Goal: Use online tool/utility: Utilize a website feature to perform a specific function

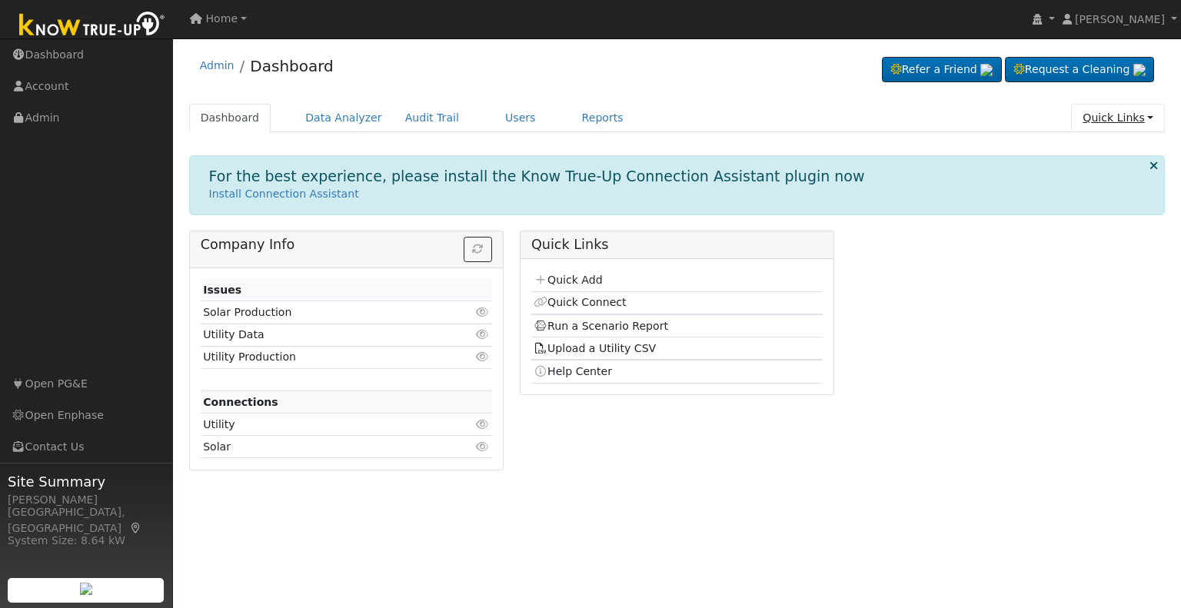
click at [1104, 126] on link "Quick Links" at bounding box center [1118, 118] width 94 height 28
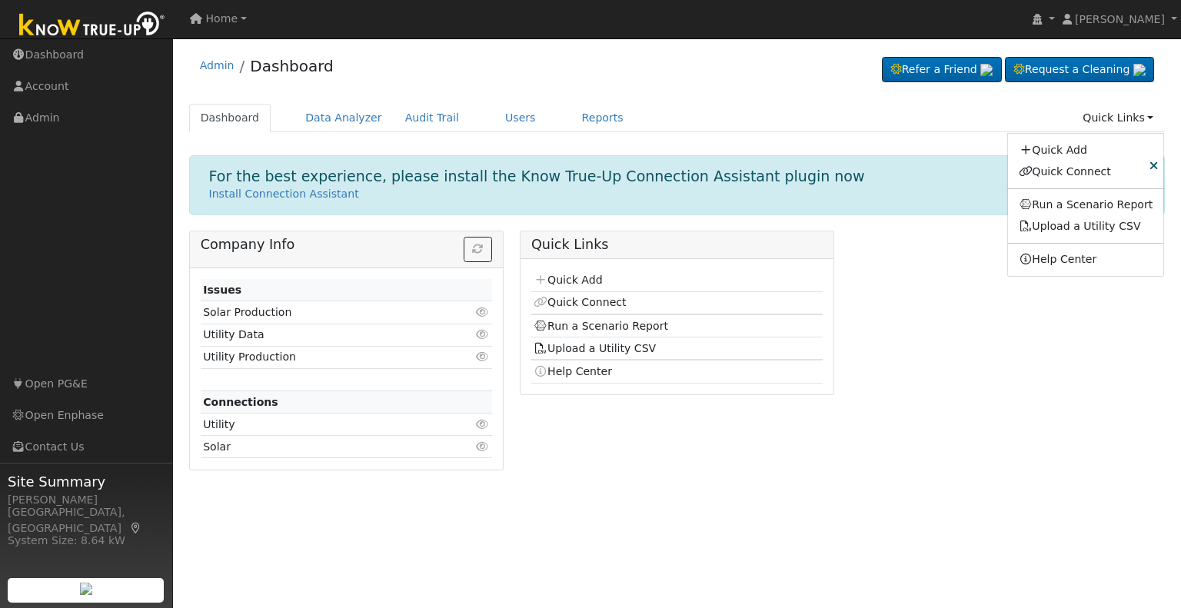
click at [868, 126] on ul "Dashboard Data Analyzer Audit Trail Users Reports Quick Links Quick Add Quick C…" at bounding box center [677, 118] width 977 height 28
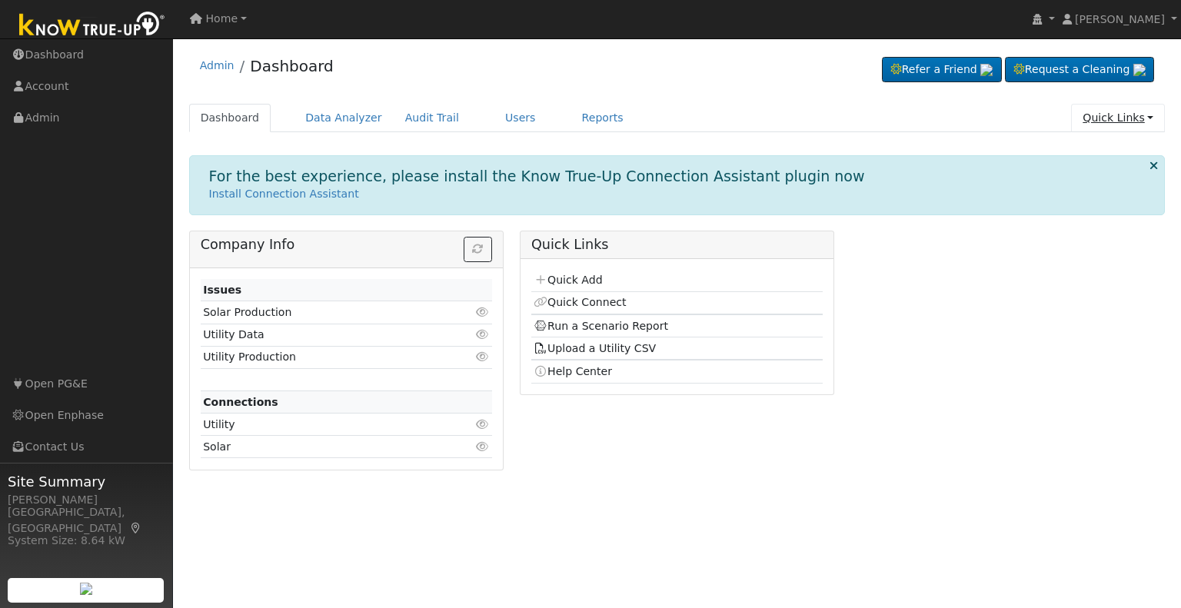
click at [1097, 122] on link "Quick Links" at bounding box center [1118, 118] width 94 height 28
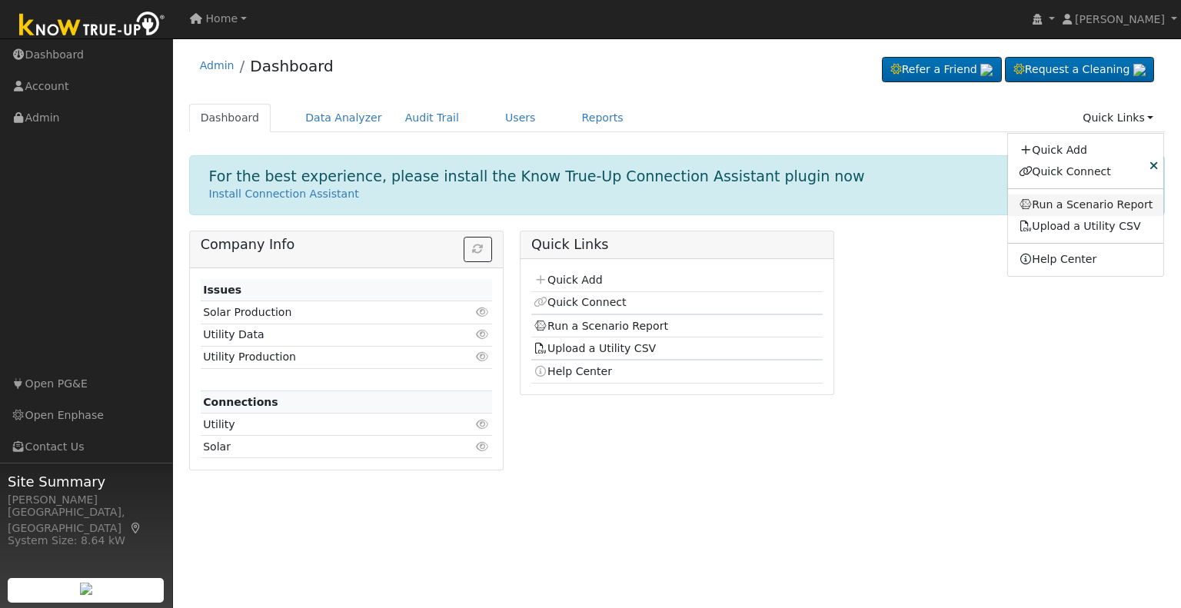
click at [1101, 206] on link "Run a Scenario Report" at bounding box center [1086, 206] width 156 height 22
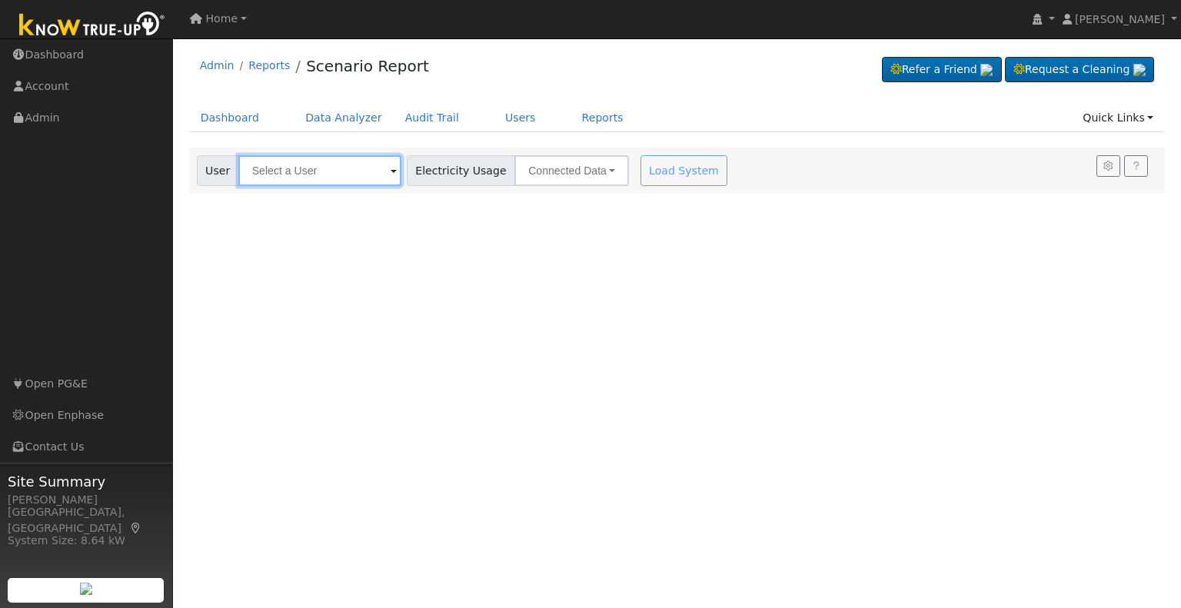
click at [368, 165] on input "text" at bounding box center [319, 170] width 163 height 31
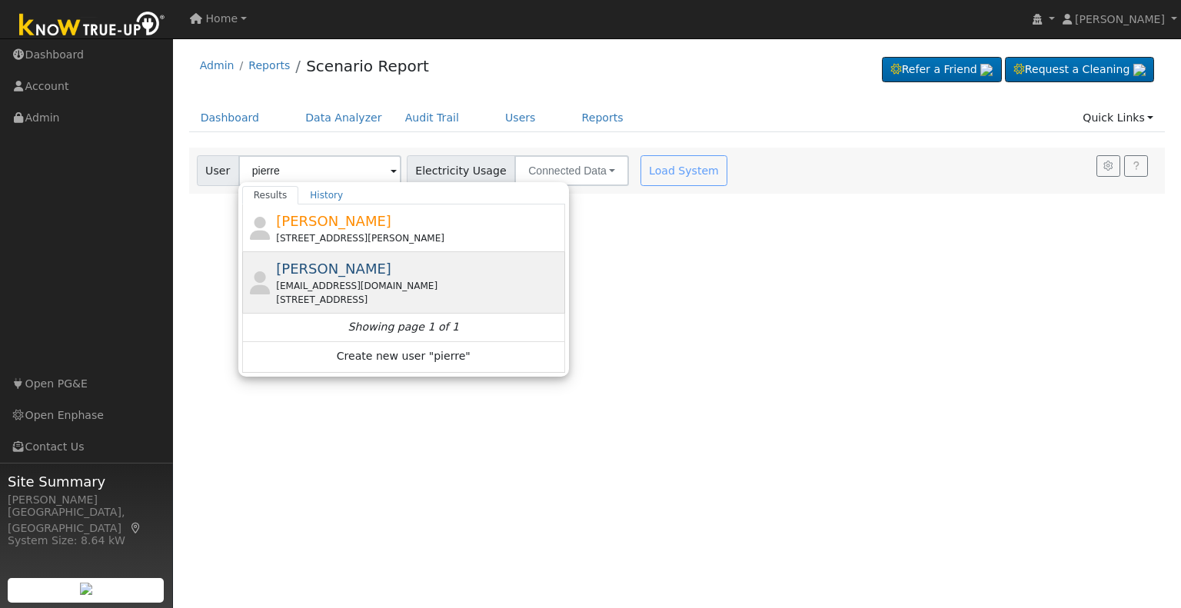
click at [356, 270] on span "[PERSON_NAME]" at bounding box center [333, 269] width 115 height 16
type input "[PERSON_NAME]"
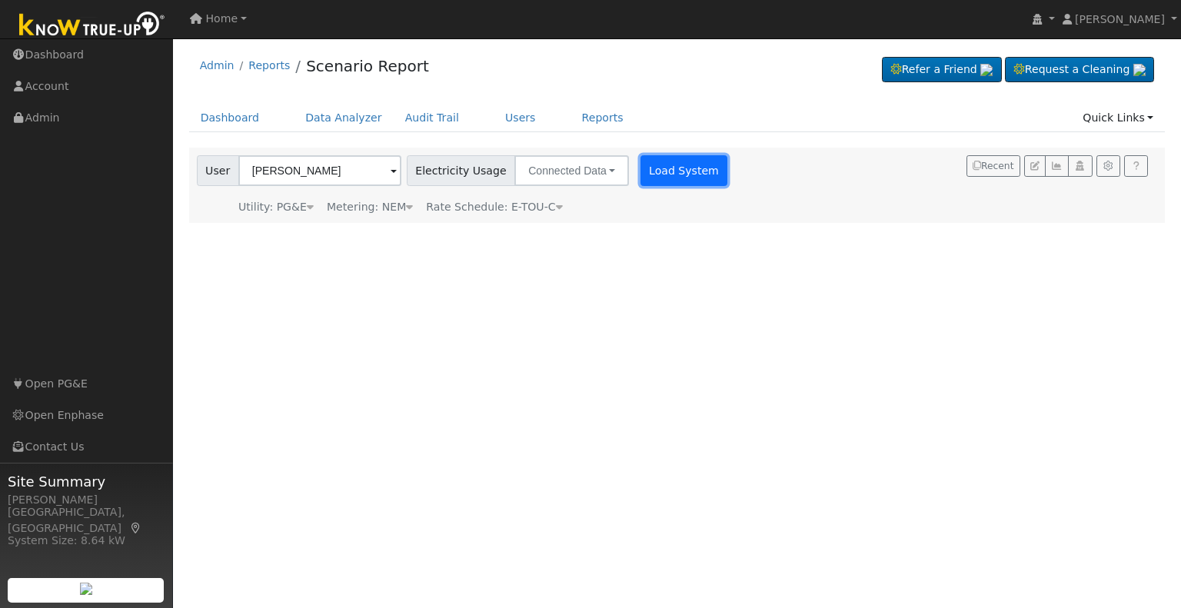
click at [670, 184] on button "Load System" at bounding box center [685, 170] width 88 height 31
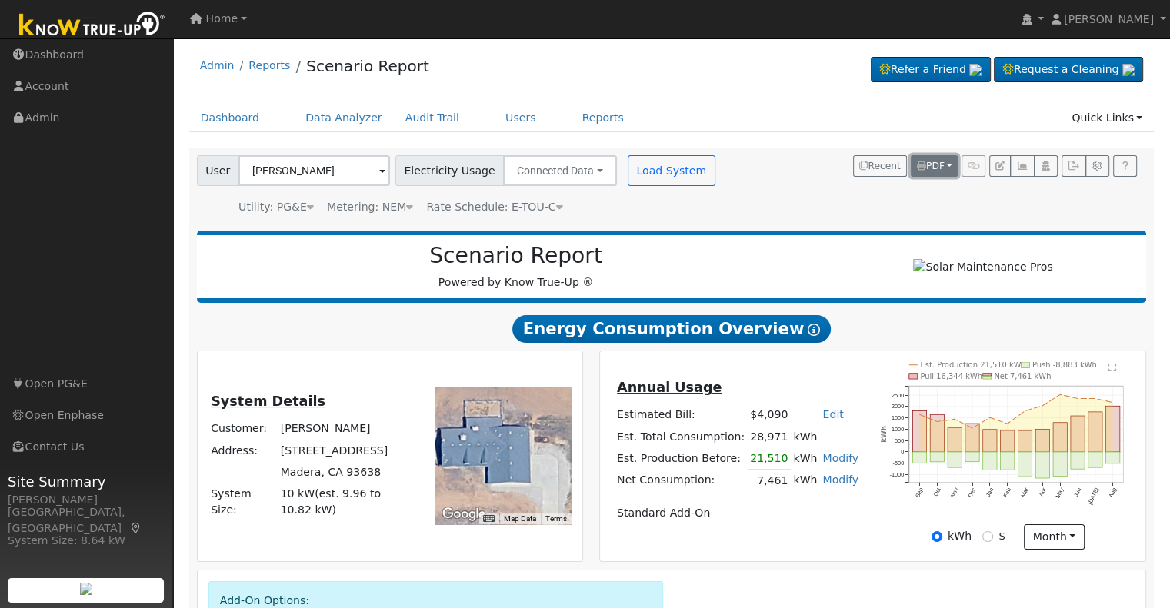
click at [944, 165] on span "PDF" at bounding box center [931, 166] width 28 height 11
click at [901, 221] on link "Selected Scenario" at bounding box center [897, 220] width 119 height 22
